Goal: Transaction & Acquisition: Purchase product/service

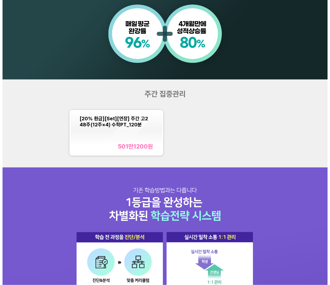
scroll to position [355, 0]
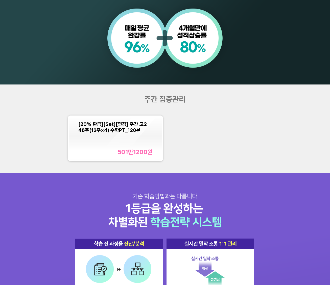
click at [113, 138] on div "[20% 환급][Set][연장] 주간 고2 48주(12주×4) 수학PT_120분 501만1200 원" at bounding box center [115, 138] width 74 height 35
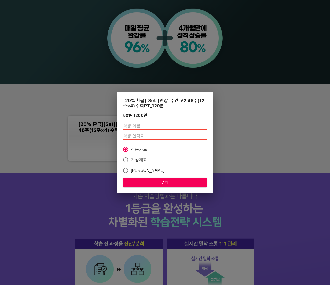
click at [138, 125] on input "text" at bounding box center [165, 126] width 84 height 8
type input "[PERSON_NAME]"
click at [137, 136] on input "number" at bounding box center [165, 136] width 84 height 8
paste input "01075833401"
type input "01075833401"
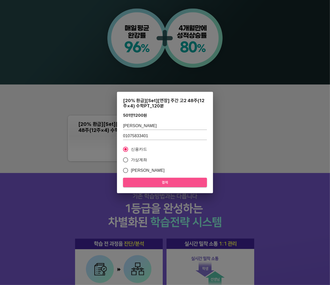
click at [145, 184] on span "결제" at bounding box center [165, 182] width 76 height 6
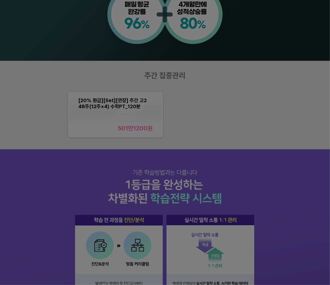
scroll to position [379, 0]
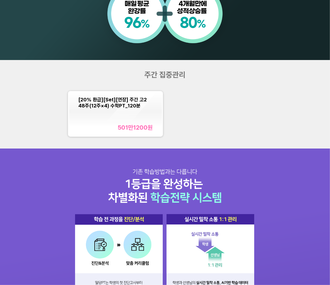
click at [129, 108] on span "[20% 환급][Set][연장] 주간 고2 48주(12주×4) 수학PT_120분" at bounding box center [112, 103] width 68 height 12
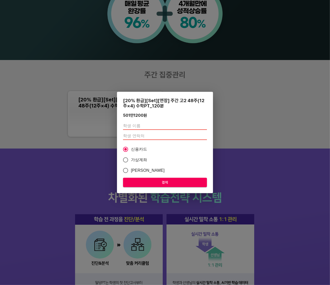
click at [152, 125] on input "text" at bounding box center [165, 126] width 84 height 8
type input "[PERSON_NAME]"
click at [147, 136] on input "number" at bounding box center [165, 136] width 84 height 8
paste input "01075833401"
type input "01075833401"
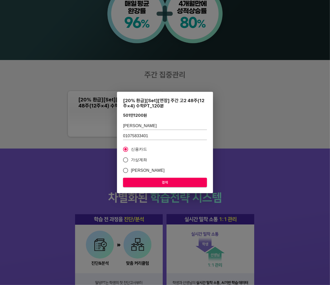
click at [133, 170] on span "[PERSON_NAME]" at bounding box center [148, 171] width 34 height 6
click at [131, 170] on input "[PERSON_NAME]" at bounding box center [125, 170] width 11 height 11
radio input "true"
click at [138, 148] on span "신용카드" at bounding box center [139, 149] width 16 height 6
click at [131, 148] on input "신용카드" at bounding box center [125, 149] width 11 height 11
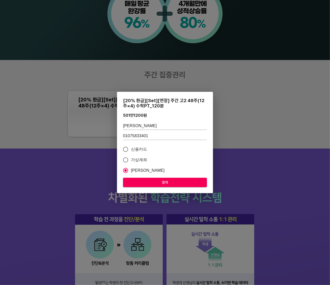
radio input "true"
click at [166, 182] on span "결제" at bounding box center [165, 182] width 76 height 6
